Goal: Task Accomplishment & Management: Use online tool/utility

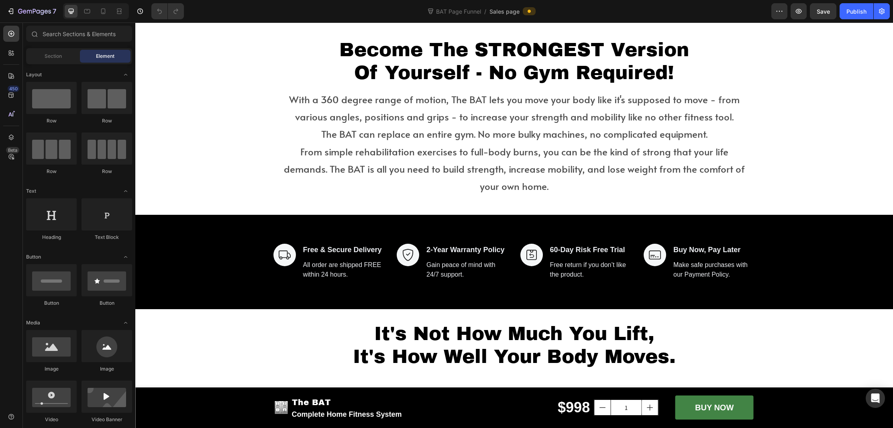
scroll to position [765, 0]
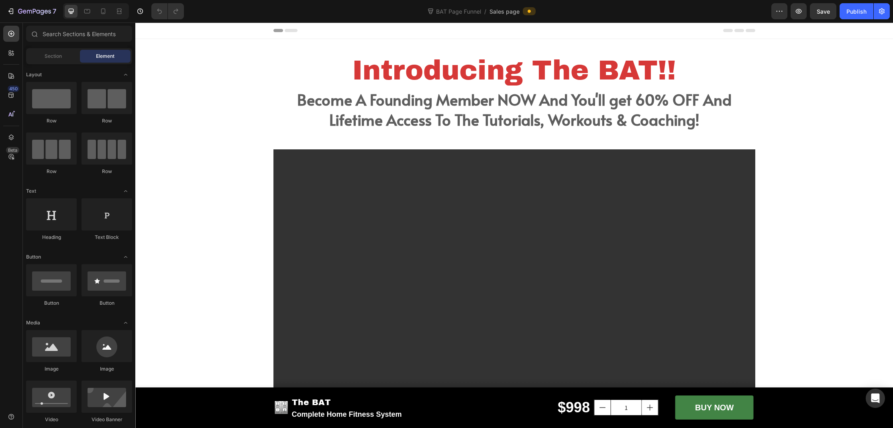
click at [144, 32] on icon at bounding box center [145, 31] width 6 height 6
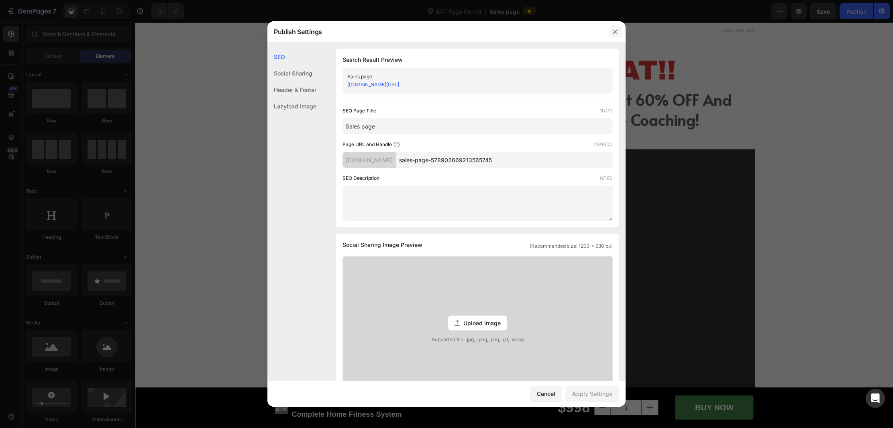
drag, startPoint x: 617, startPoint y: 32, endPoint x: 267, endPoint y: 3, distance: 351.2
click at [616, 32] on icon "button" at bounding box center [615, 32] width 6 height 6
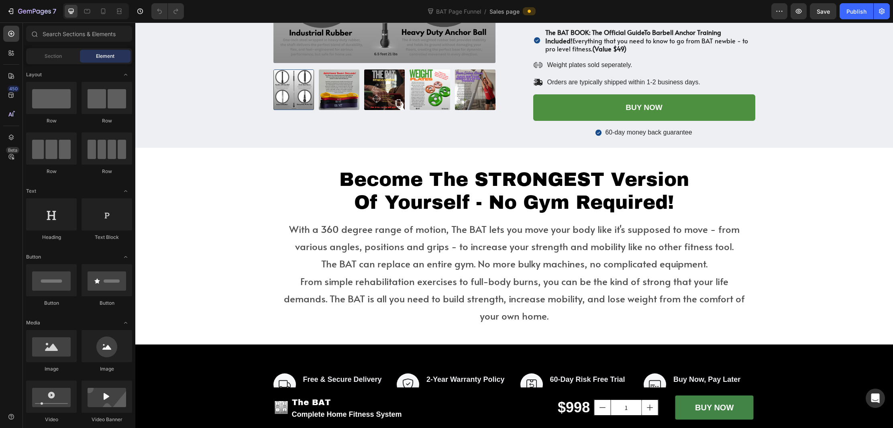
scroll to position [637, 0]
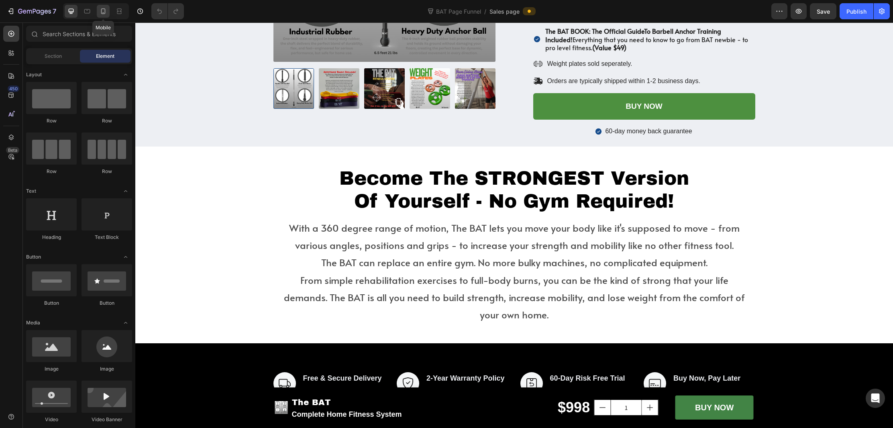
click at [102, 12] on icon at bounding box center [103, 11] width 4 height 6
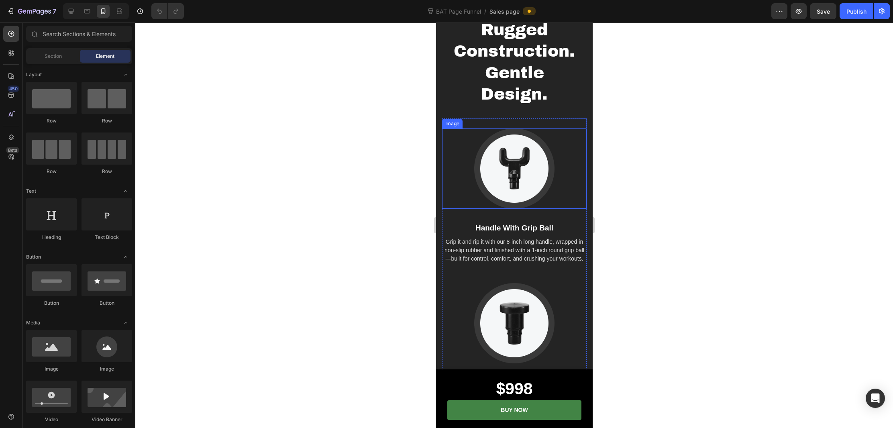
scroll to position [2020, 0]
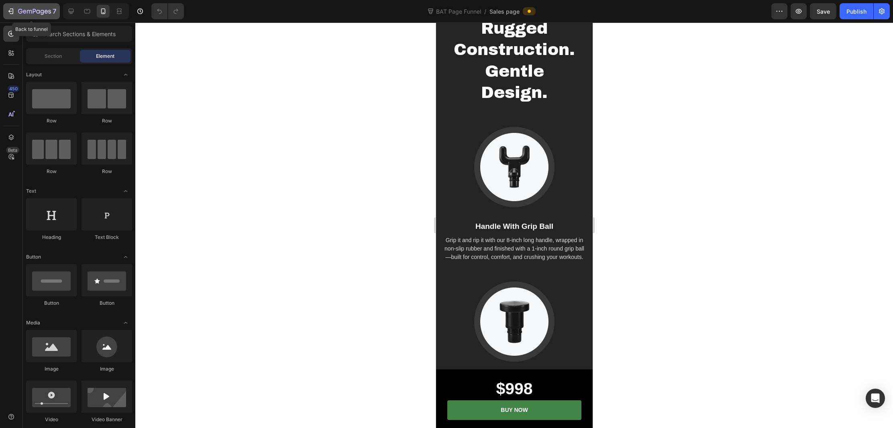
click at [50, 11] on icon "button" at bounding box center [49, 12] width 3 height 4
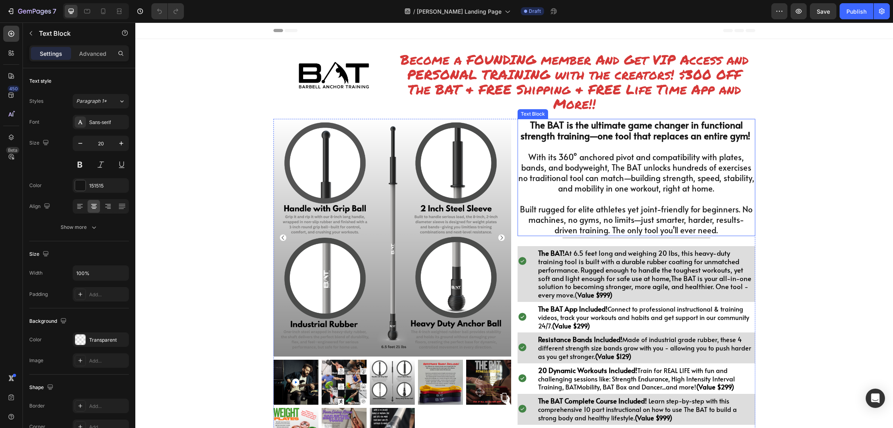
click at [563, 173] on p "With its 360° anchored pivot and compatibility with plates, bands, and bodyweig…" at bounding box center [636, 173] width 236 height 42
click at [593, 187] on p "With its 360° anchored pivot and compatibility with plates, bands, and bodyweig…" at bounding box center [636, 173] width 236 height 42
click at [718, 233] on p "Built rugged for elite athletes yet joint-friendly for beginners. No machines, …" at bounding box center [636, 219] width 236 height 31
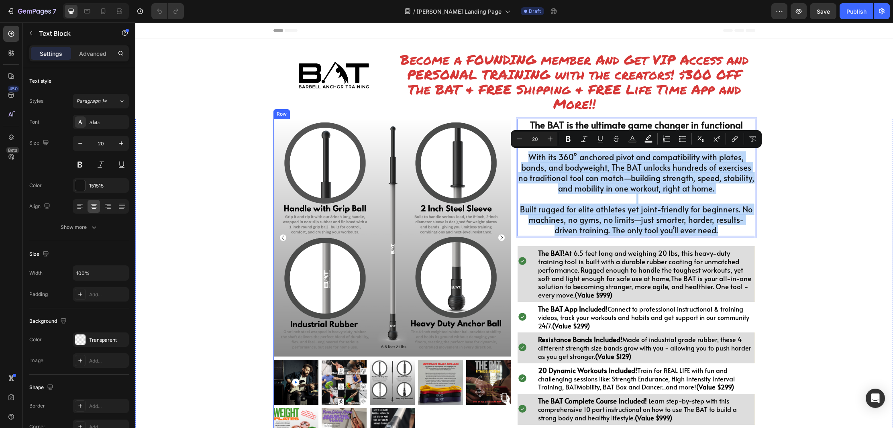
drag, startPoint x: 718, startPoint y: 233, endPoint x: 515, endPoint y: 160, distance: 215.6
click at [515, 160] on div "Product Images $699.00 Heading Retail $999.00 Heading Row 1 Product Quantity BU…" at bounding box center [514, 354] width 482 height 470
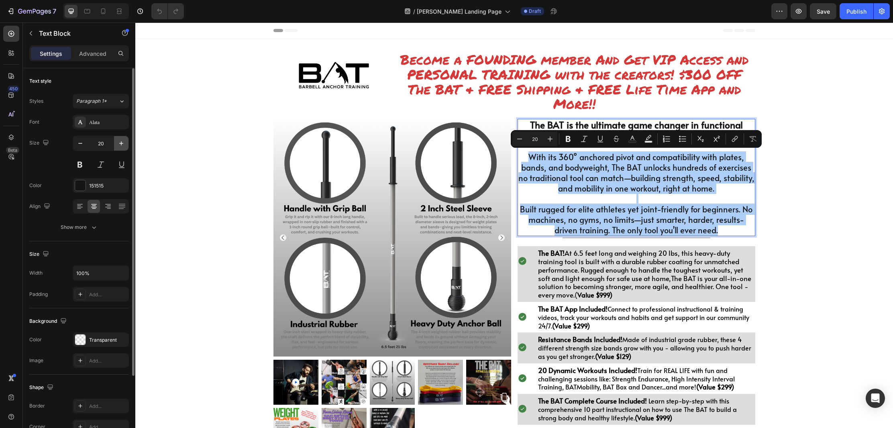
click at [122, 147] on icon "button" at bounding box center [121, 143] width 8 height 8
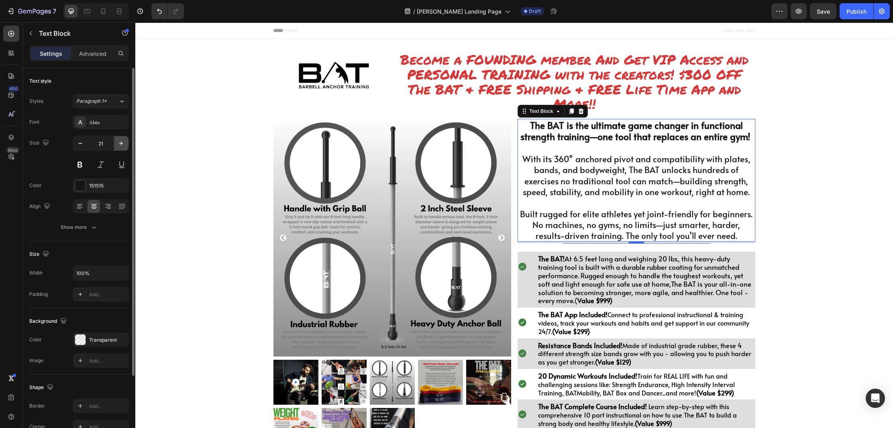
click at [122, 147] on icon "button" at bounding box center [121, 143] width 8 height 8
type input "22"
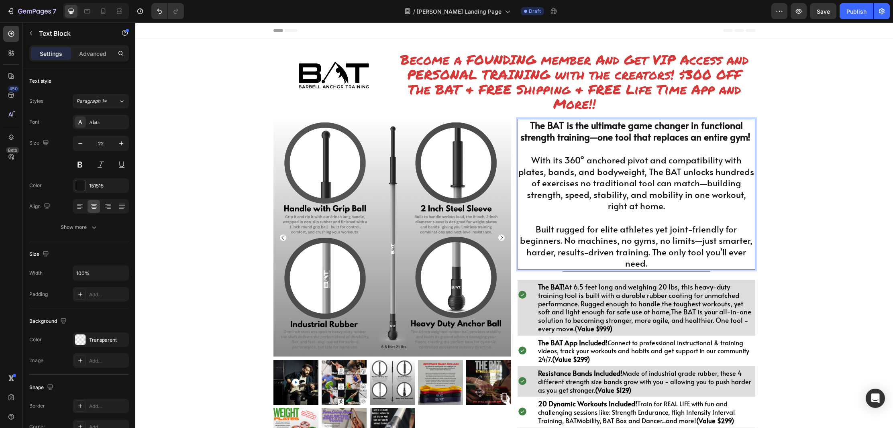
click at [678, 244] on p "Built rugged for elite athletes yet joint-friendly for beginners. No machines, …" at bounding box center [636, 246] width 236 height 46
click at [683, 242] on p "Built rugged for elite athletes yet joint-friendly for beginners. No machines, …" at bounding box center [636, 246] width 236 height 46
click at [682, 249] on p "Built rugged for elite athletes yet joint-friendly for beginners. No machines, …" at bounding box center [636, 246] width 236 height 46
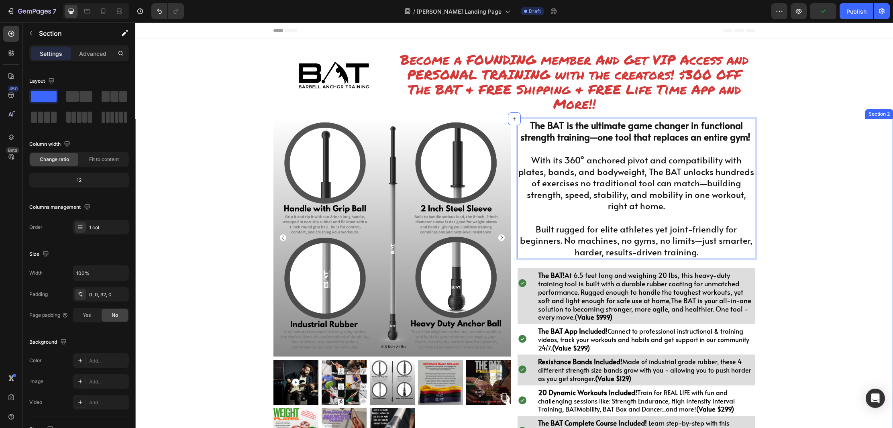
click at [785, 224] on div "Product Images $699.00 Heading Retail $999.00 Heading Row 1 Product Quantity BU…" at bounding box center [514, 357] width 758 height 477
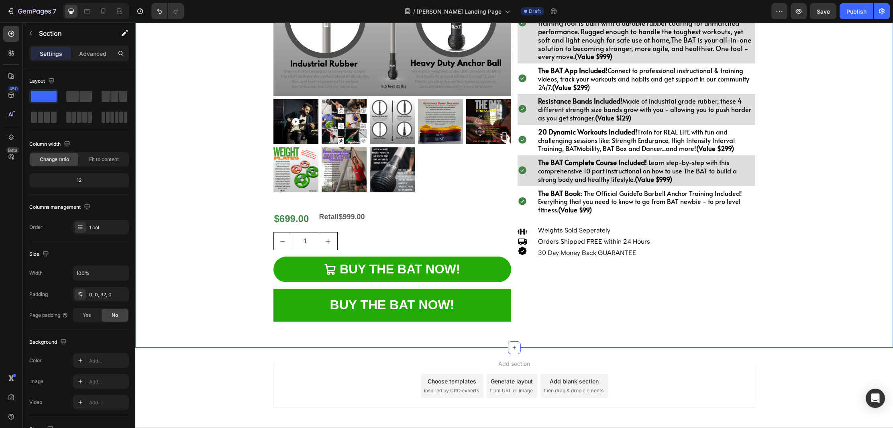
scroll to position [276, 0]
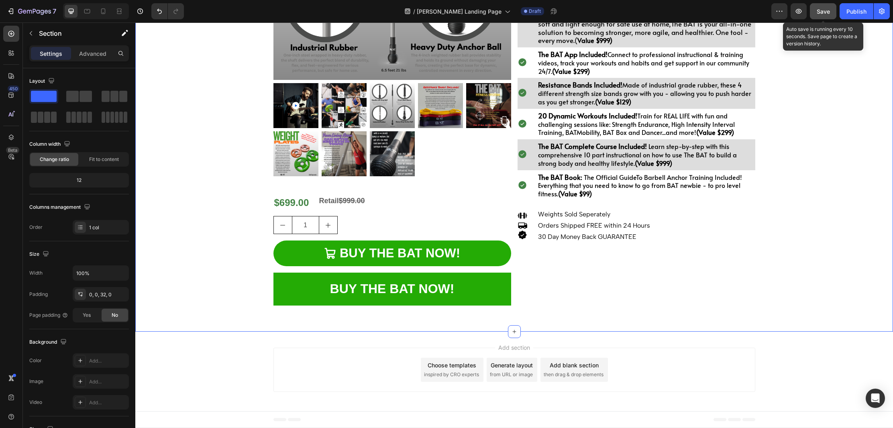
click at [820, 13] on span "Save" at bounding box center [823, 11] width 13 height 7
click at [827, 6] on button "Save" at bounding box center [823, 11] width 26 height 16
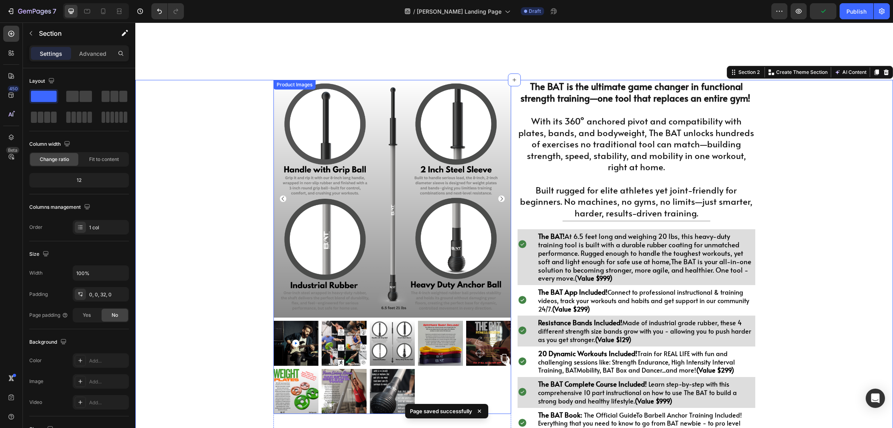
scroll to position [0, 0]
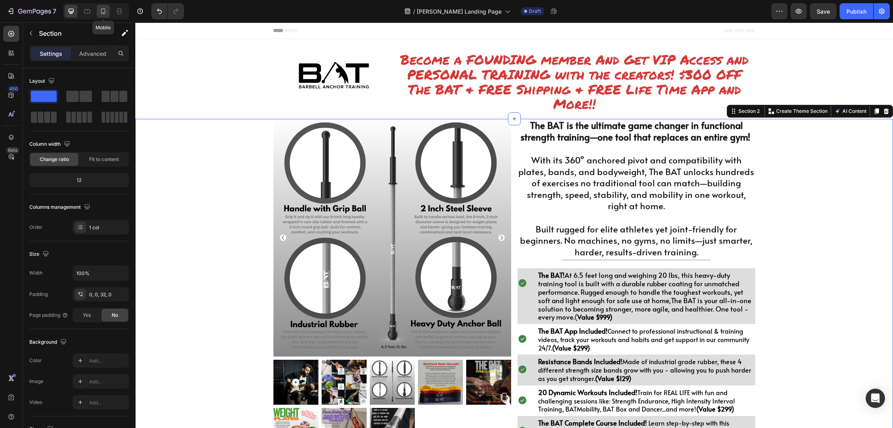
click at [108, 14] on div at bounding box center [103, 11] width 13 height 13
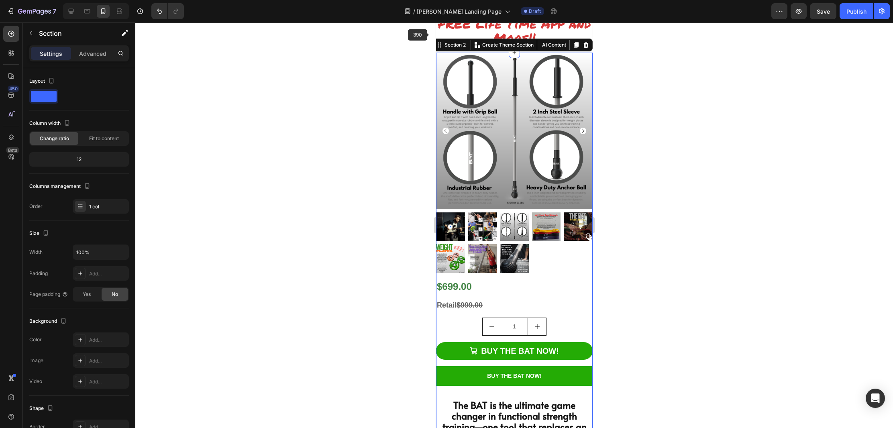
scroll to position [165, 0]
click at [503, 10] on icon at bounding box center [507, 11] width 8 height 8
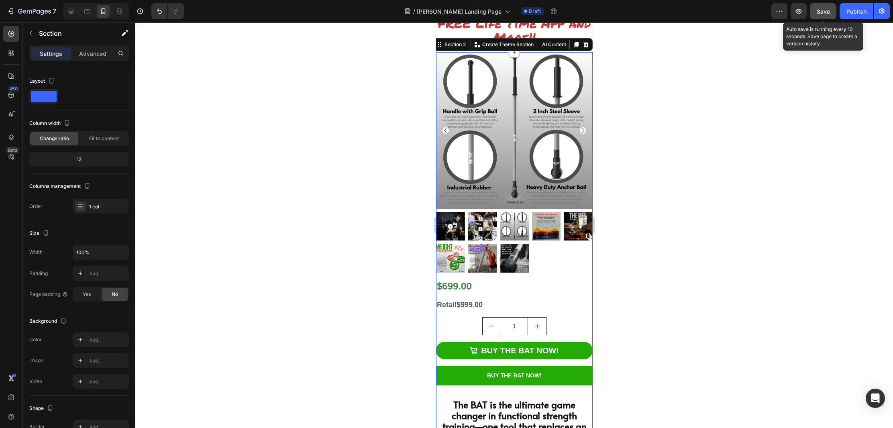
click at [827, 16] on button "Save" at bounding box center [823, 11] width 26 height 16
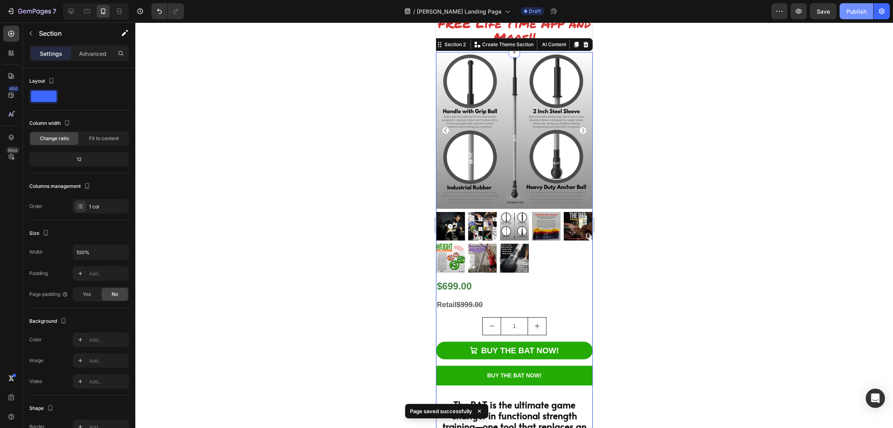
click at [855, 15] on div "Publish" at bounding box center [856, 11] width 20 height 8
click at [74, 12] on icon at bounding box center [71, 11] width 8 height 8
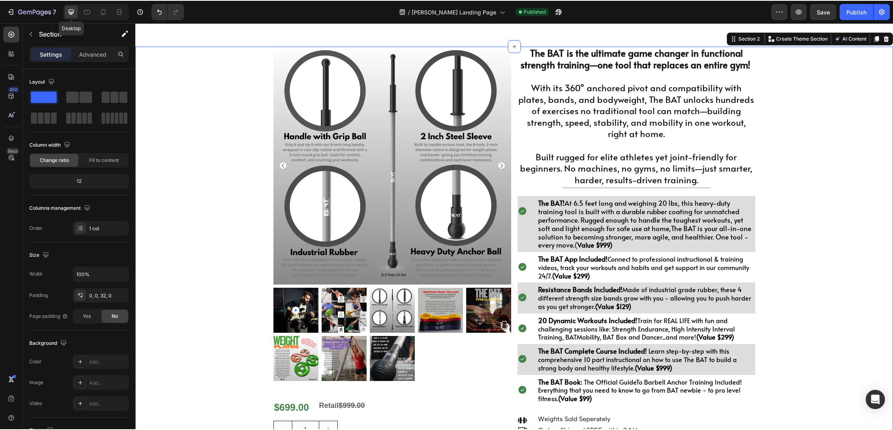
scroll to position [67, 0]
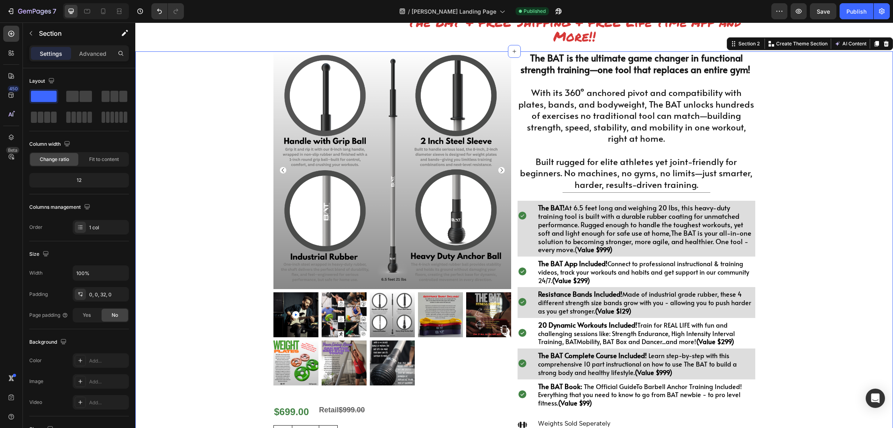
click at [217, 94] on div "Product Images $699.00 Heading Retail $999.00 Heading Row 1 Product Quantity BU…" at bounding box center [514, 289] width 758 height 477
click at [744, 45] on div "Section 2" at bounding box center [749, 43] width 24 height 7
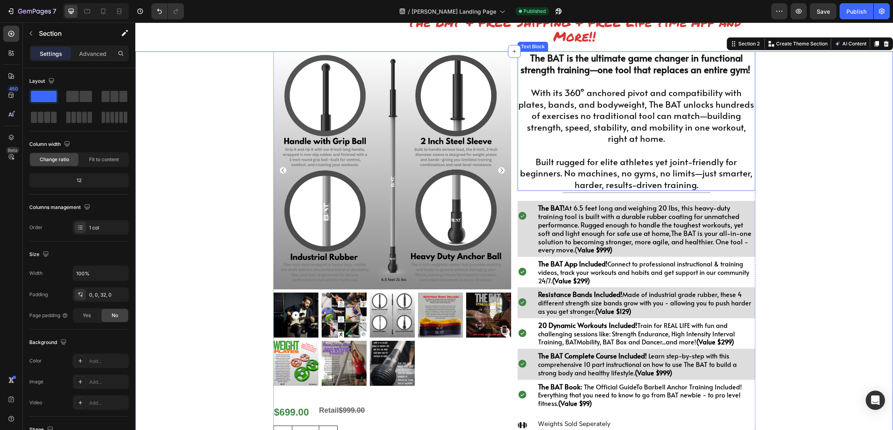
click at [640, 162] on p "Built rugged for elite athletes yet joint-friendly for beginners. No machines, …" at bounding box center [636, 173] width 236 height 35
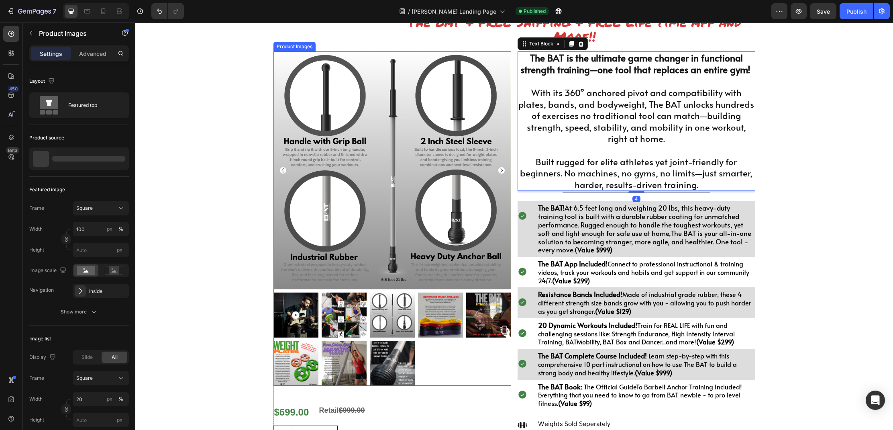
click at [434, 153] on img at bounding box center [392, 170] width 238 height 238
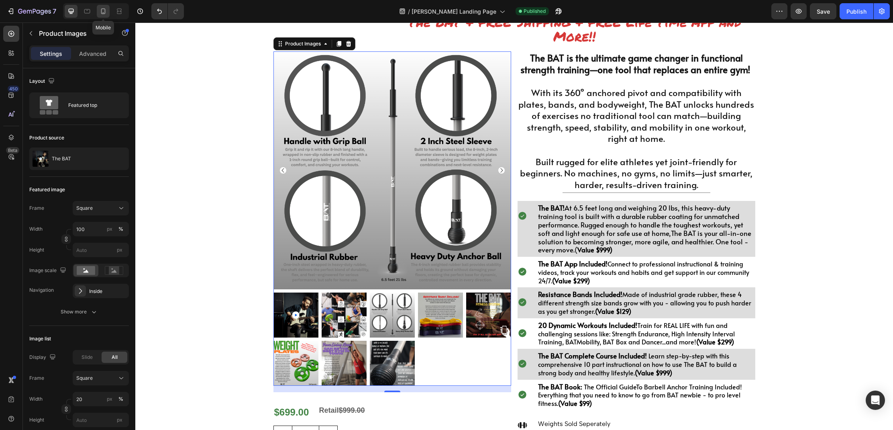
click at [103, 12] on icon at bounding box center [103, 11] width 8 height 8
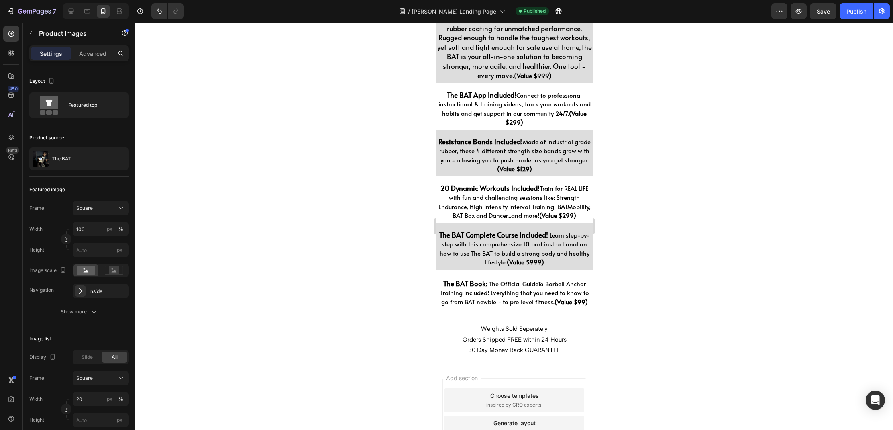
scroll to position [745, 0]
click at [74, 15] on icon at bounding box center [71, 11] width 8 height 8
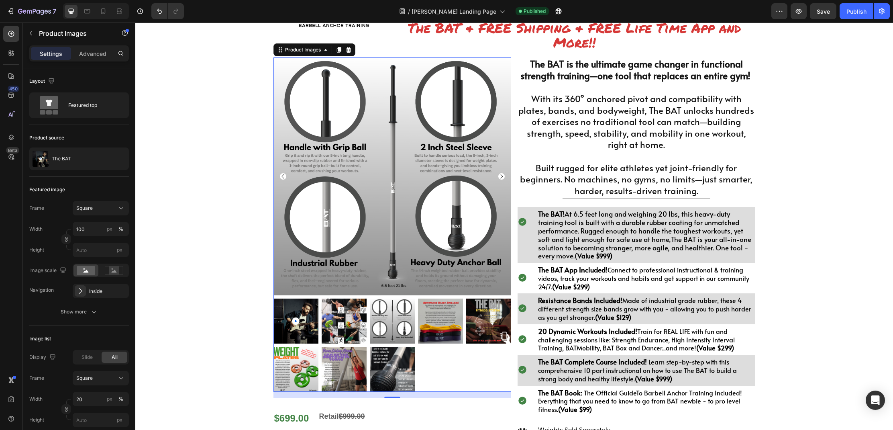
scroll to position [65, 0]
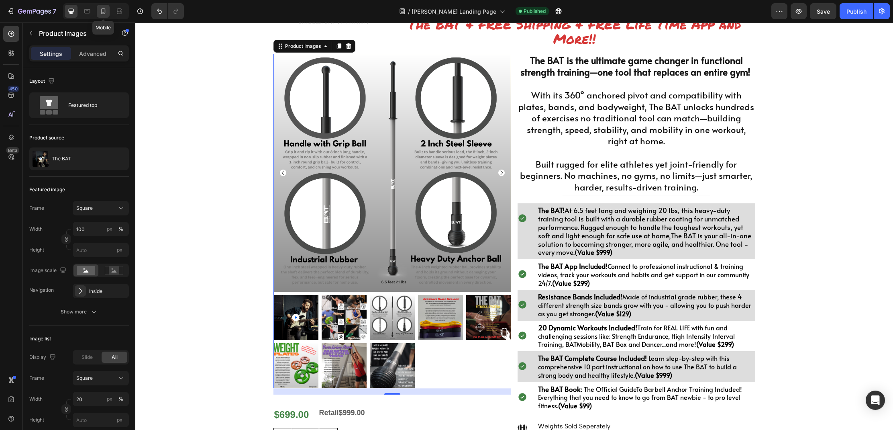
click at [104, 12] on icon at bounding box center [103, 11] width 8 height 8
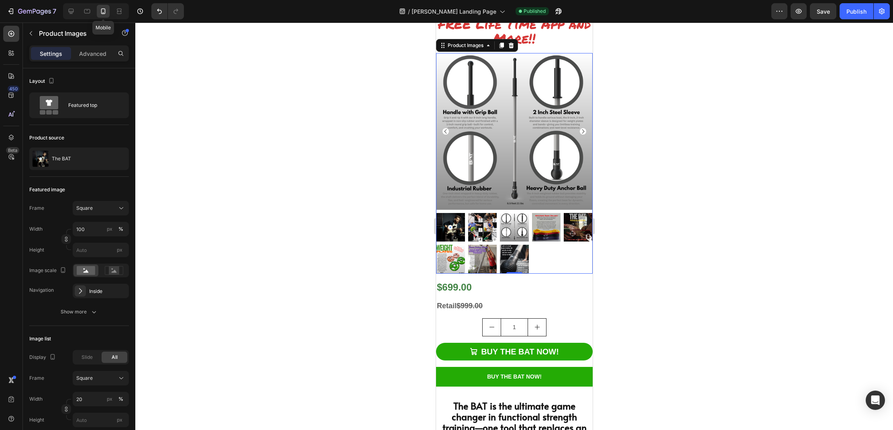
scroll to position [165, 0]
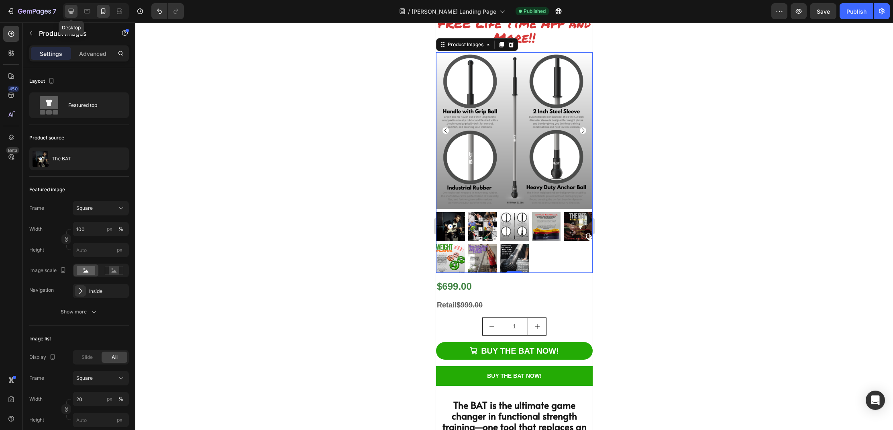
click at [67, 12] on icon at bounding box center [71, 11] width 8 height 8
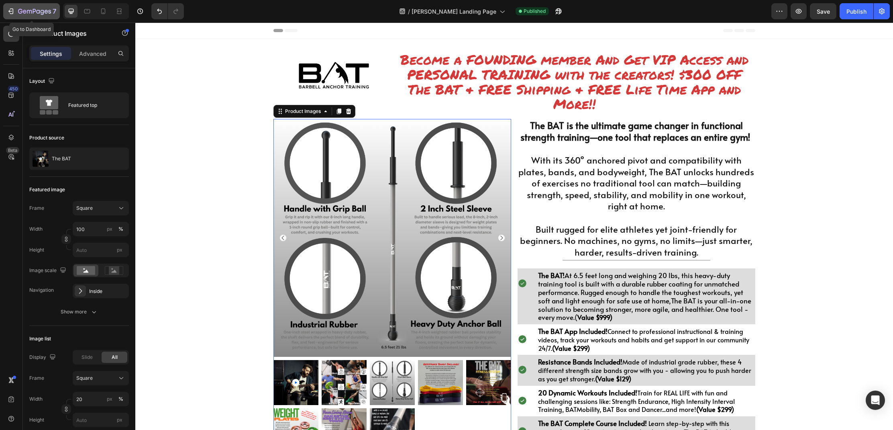
click at [37, 7] on div "7" at bounding box center [37, 11] width 38 height 10
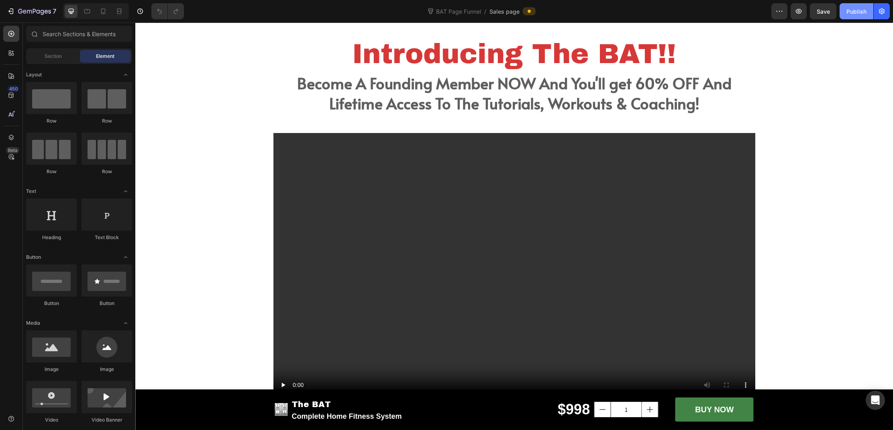
click at [862, 16] on button "Publish" at bounding box center [856, 11] width 34 height 16
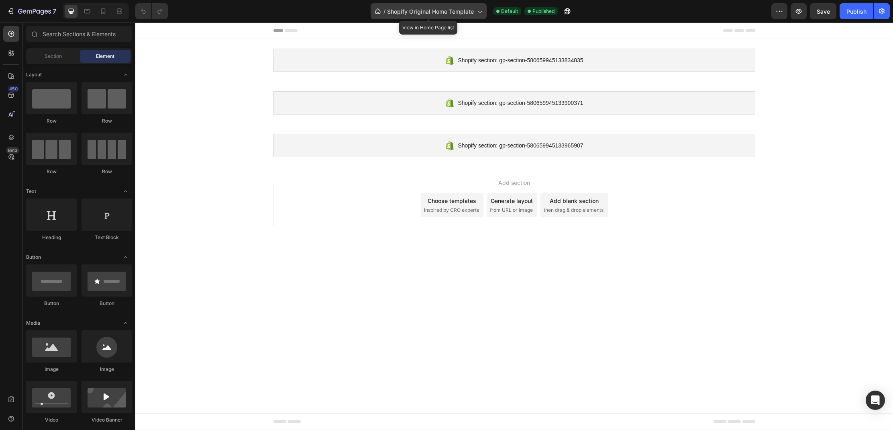
click at [479, 9] on icon at bounding box center [479, 11] width 8 height 8
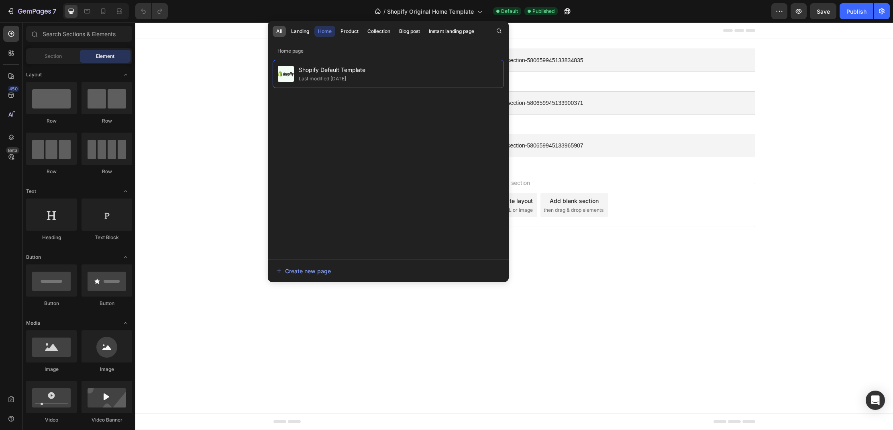
click at [280, 32] on div "All" at bounding box center [279, 31] width 6 height 7
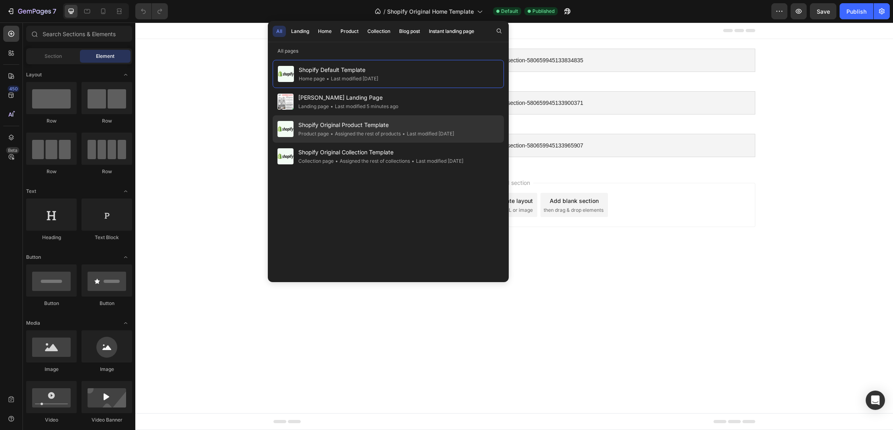
click at [387, 133] on div "• Assigned the rest of products" at bounding box center [365, 134] width 72 height 8
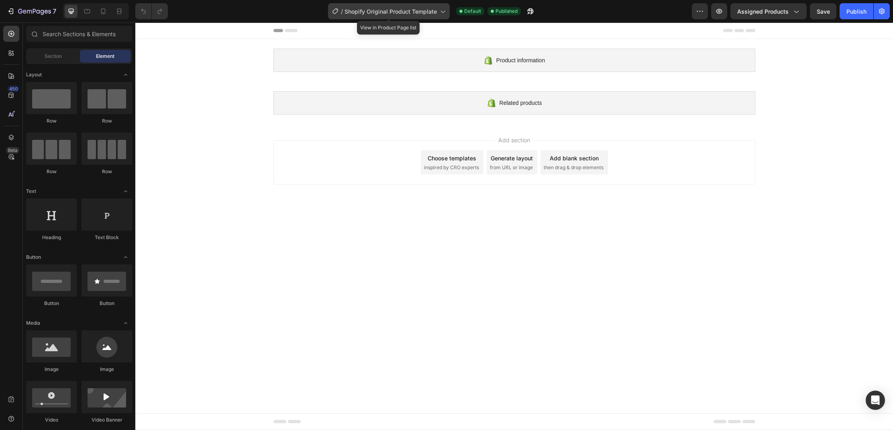
click at [443, 15] on div "/ Shopify Original Product Template" at bounding box center [389, 11] width 122 height 16
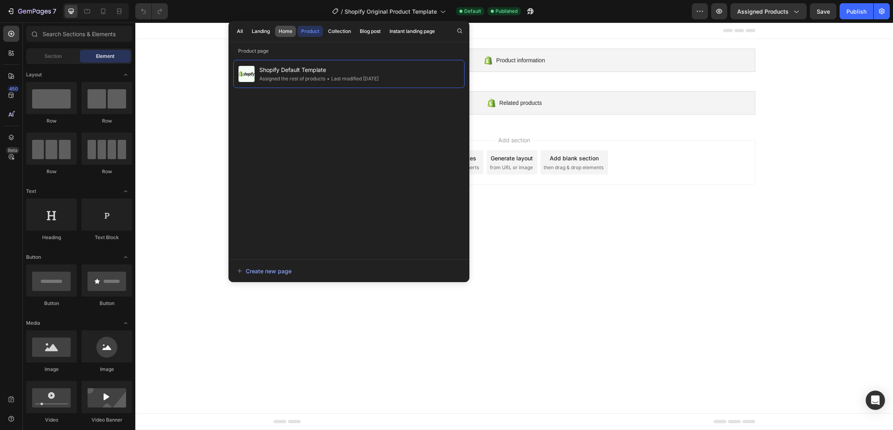
click at [285, 29] on div "Home" at bounding box center [286, 31] width 14 height 7
click at [257, 31] on div "Landing" at bounding box center [261, 31] width 18 height 7
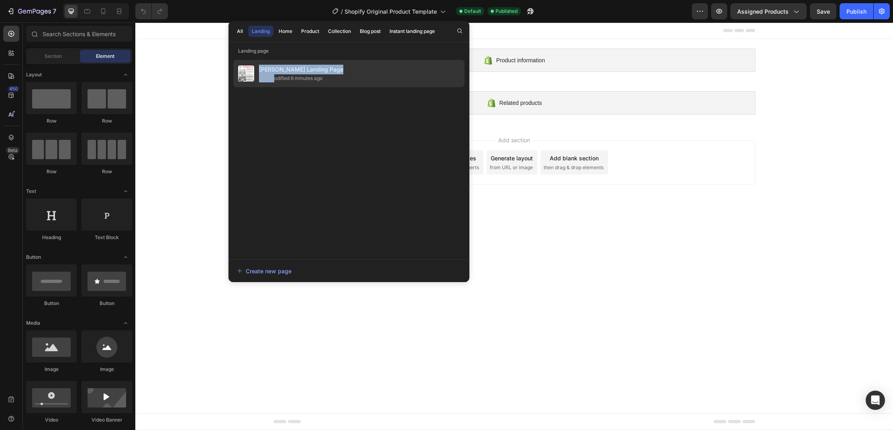
drag, startPoint x: 269, startPoint y: 61, endPoint x: 275, endPoint y: 75, distance: 15.3
click at [275, 76] on div "Dan Landing Page Last modified 6 minutes ago" at bounding box center [348, 155] width 241 height 201
click at [275, 75] on div "Last modified 6 minutes ago" at bounding box center [290, 78] width 63 height 8
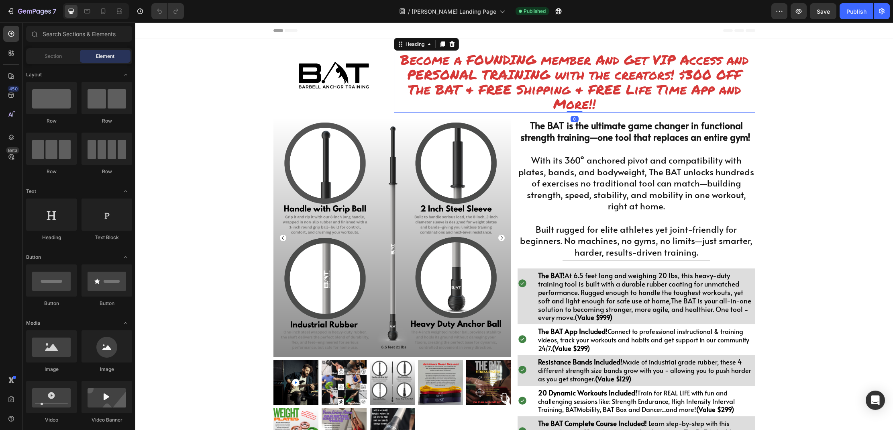
click at [568, 82] on span "Become a FOUNDING member And Get VIP Access and PERSONAL TRAINING with the crea…" at bounding box center [574, 81] width 348 height 63
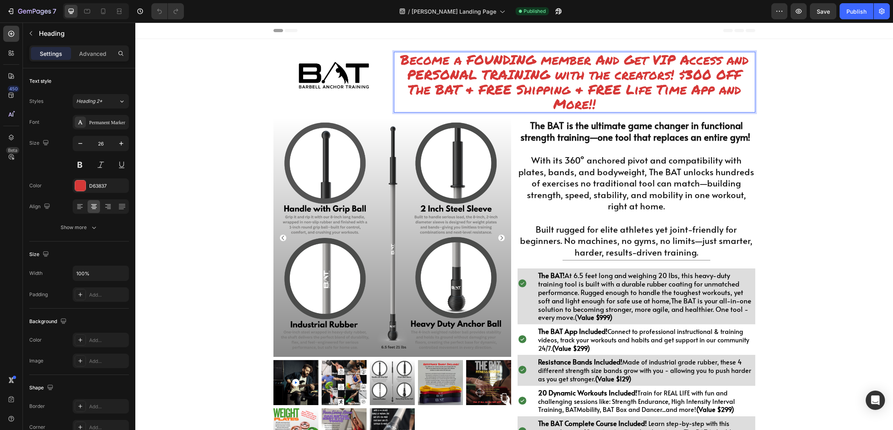
click at [678, 76] on span "Become a FOUNDING member And Get VIP Access and PERSONAL TRAINING with the crea…" at bounding box center [574, 81] width 348 height 63
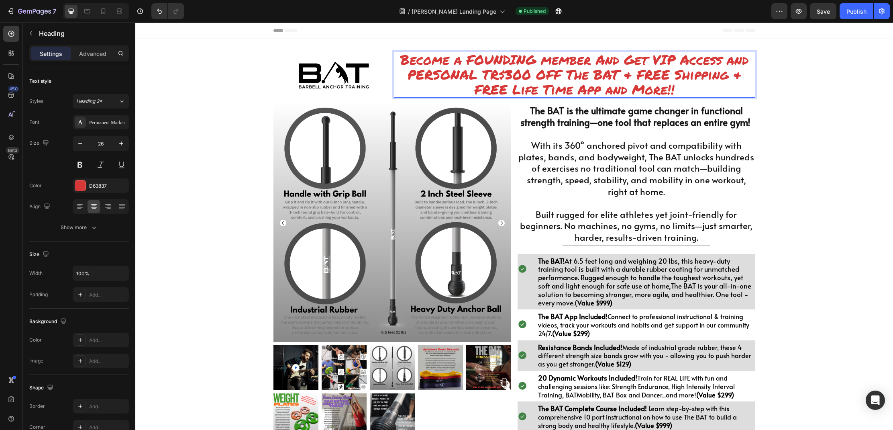
click at [674, 89] on span "Become a FOUNDING member And Get VIP Access and PERSONAL TR$300 OFF The BAT & F…" at bounding box center [574, 74] width 348 height 49
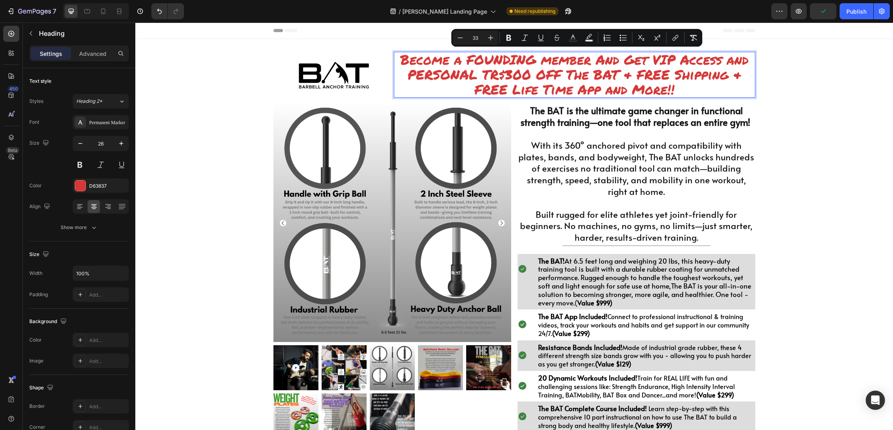
drag, startPoint x: 674, startPoint y: 89, endPoint x: 414, endPoint y: 62, distance: 261.1
click at [414, 62] on span "Become a FOUNDING member And Get VIP Access and PERSONAL TR$300 OFF The BAT & F…" at bounding box center [574, 74] width 348 height 49
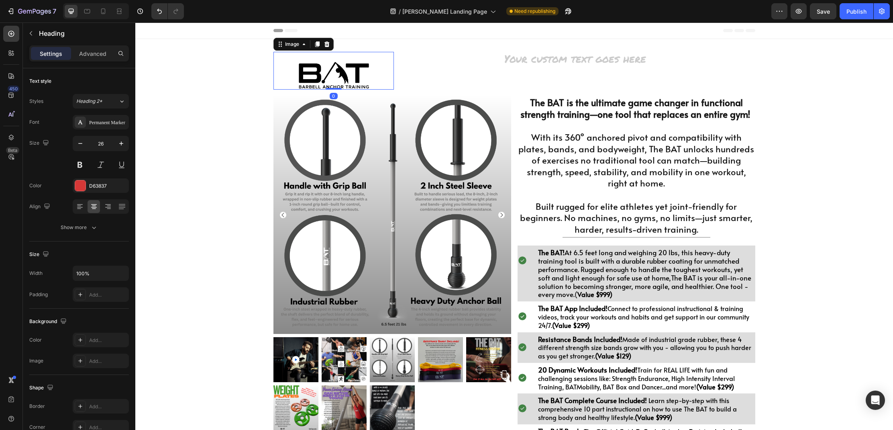
click at [328, 77] on img at bounding box center [333, 76] width 72 height 28
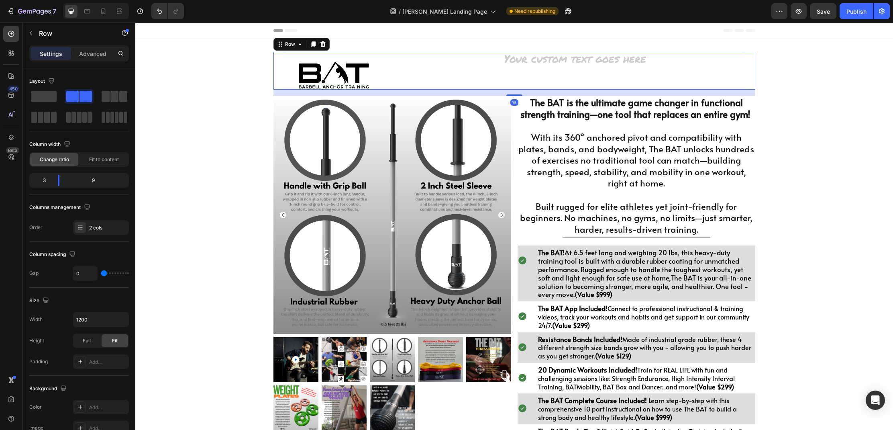
click at [522, 68] on div "Heading" at bounding box center [574, 71] width 361 height 38
click at [827, 17] on button "Save" at bounding box center [823, 11] width 26 height 16
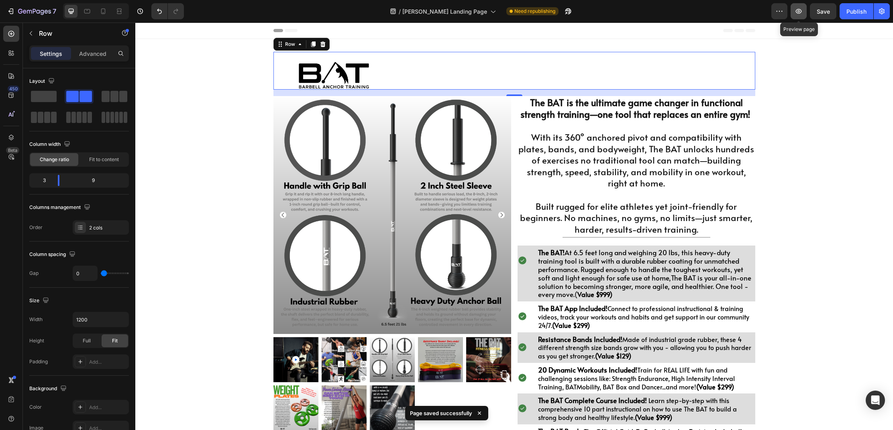
click at [799, 16] on button "button" at bounding box center [798, 11] width 16 height 16
